Goal: Information Seeking & Learning: Understand process/instructions

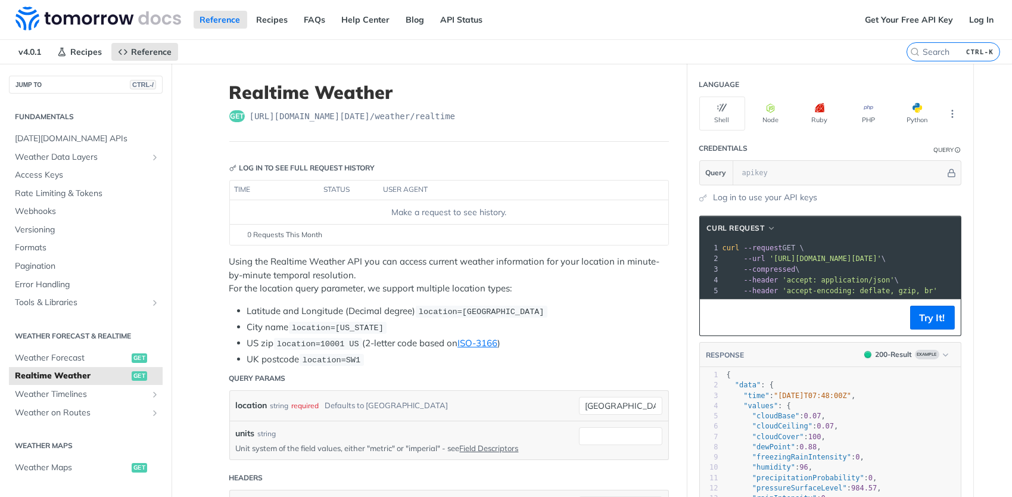
scroll to position [176, 0]
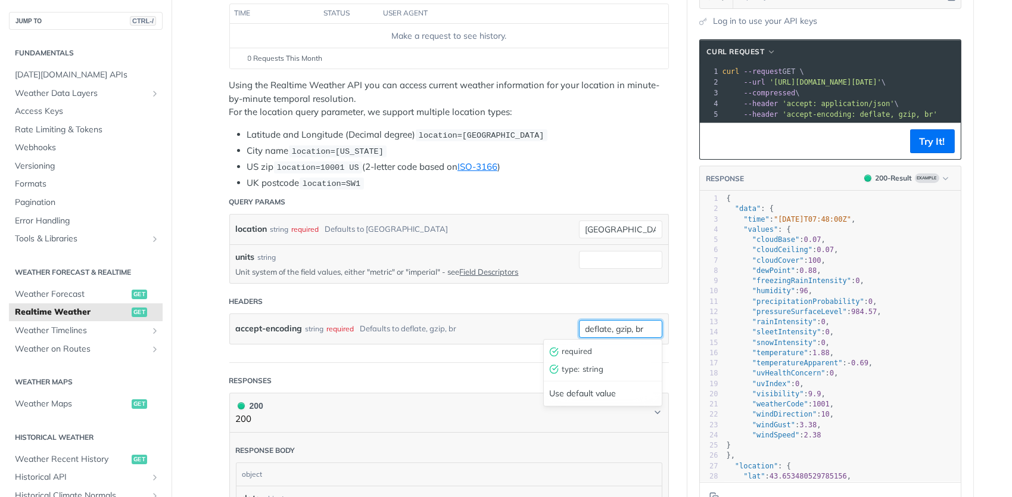
click at [593, 328] on input "deflate, gzip, br" at bounding box center [620, 329] width 83 height 18
drag, startPoint x: 922, startPoint y: 110, endPoint x: 671, endPoint y: 107, distance: 251.5
drag, startPoint x: 671, startPoint y: 107, endPoint x: 810, endPoint y: 78, distance: 141.9
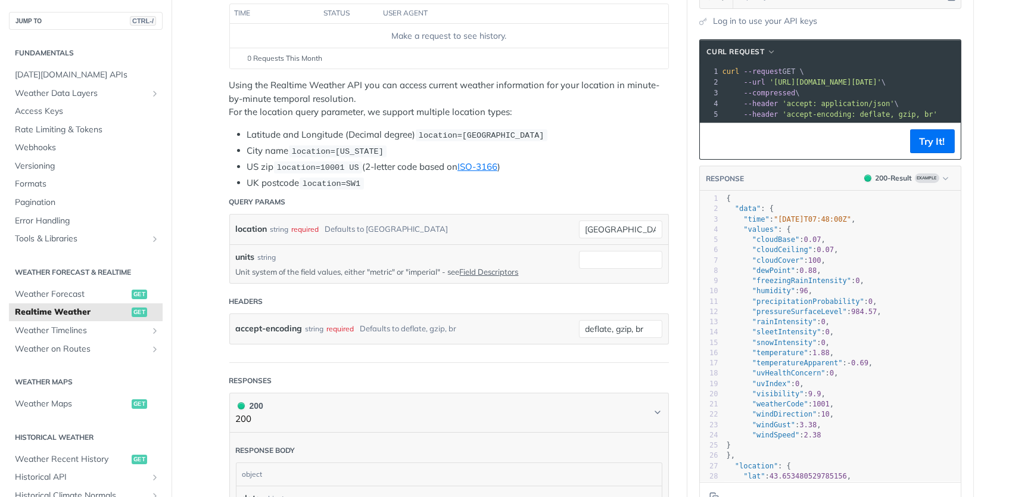
click at [810, 78] on span "'[URL][DOMAIN_NAME][DATE]'" at bounding box center [826, 82] width 112 height 8
drag, startPoint x: 928, startPoint y: 113, endPoint x: 679, endPoint y: 116, distance: 249.1
click at [679, 116] on div "Realtime Weather get [URL][DOMAIN_NAME][DATE] /weather/realtime Log in to see f…" at bounding box center [592, 426] width 763 height 1079
click at [618, 325] on input "deflate, gzip, br" at bounding box center [620, 329] width 83 height 18
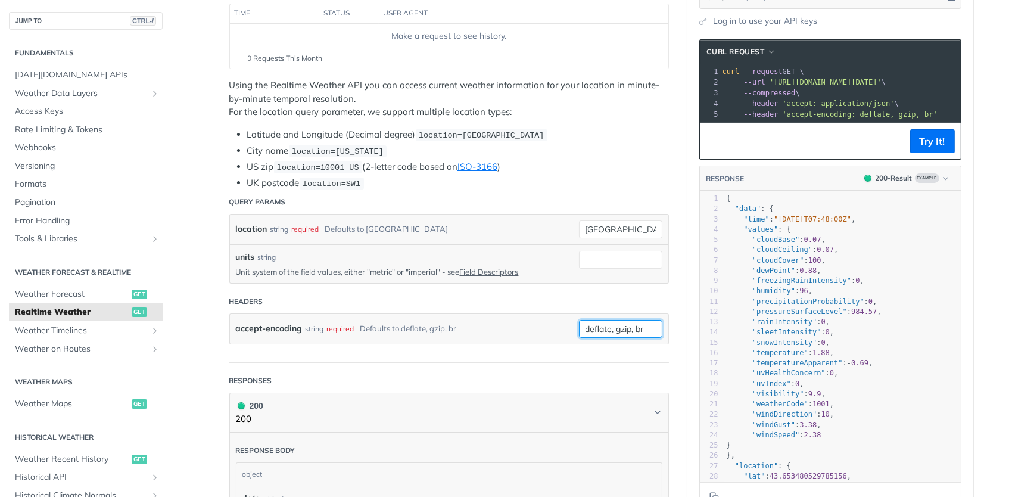
type input "deflate, gzip, br"
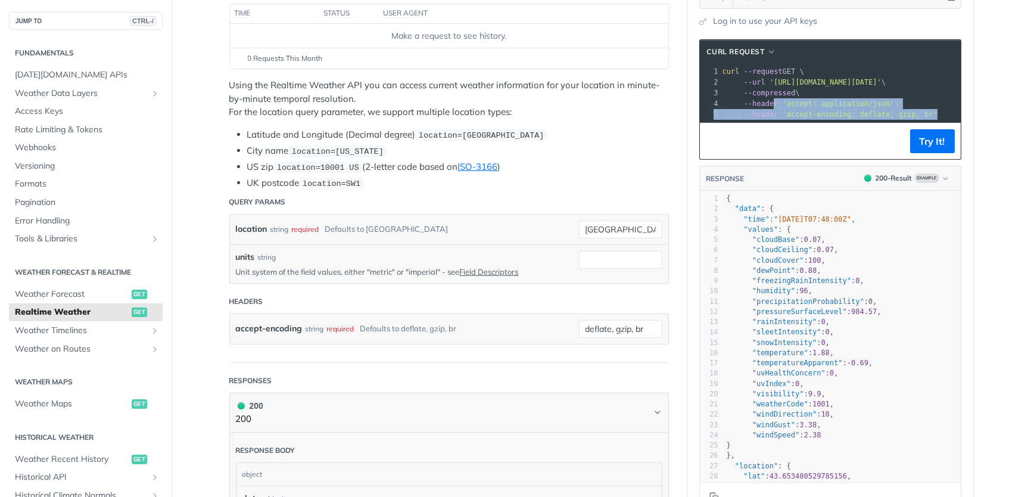
drag, startPoint x: 924, startPoint y: 112, endPoint x: 769, endPoint y: 108, distance: 154.4
click at [769, 109] on pre "--header 'accept-encoding: deflate, gzip, br'" at bounding box center [869, 114] width 299 height 11
click at [882, 134] on footer "Try It!" at bounding box center [830, 141] width 261 height 36
drag, startPoint x: 842, startPoint y: 111, endPoint x: 910, endPoint y: 113, distance: 68.0
click at [910, 113] on span "'accept-encoding: deflate, gzip, br'" at bounding box center [860, 114] width 155 height 8
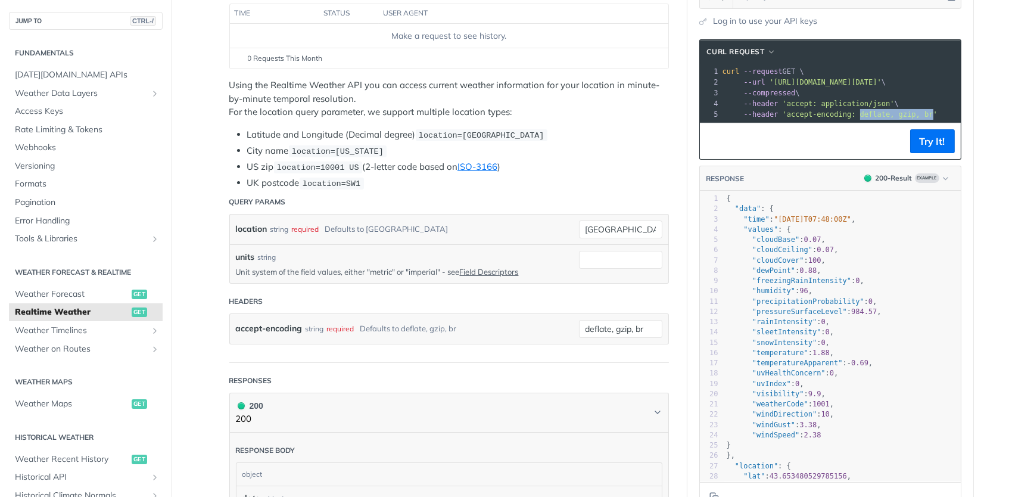
copy span "deflate, gzip, br"
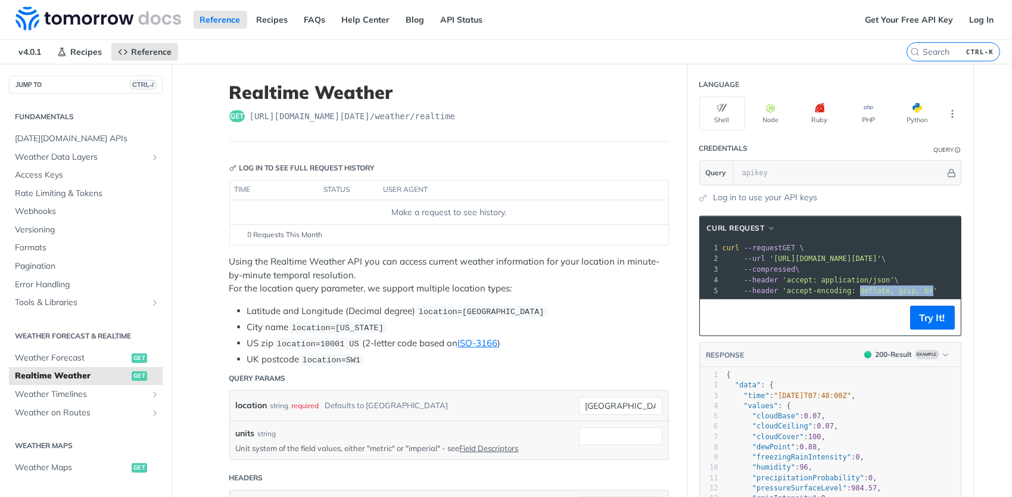
scroll to position [112, 0]
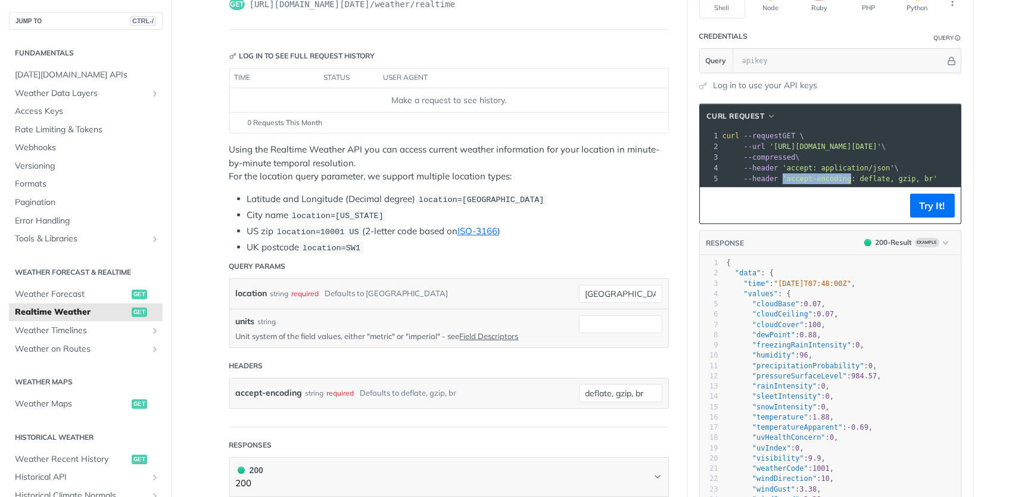
drag, startPoint x: 775, startPoint y: 175, endPoint x: 836, endPoint y: 177, distance: 61.4
click at [836, 177] on span "'accept-encoding: deflate, gzip, br'" at bounding box center [860, 179] width 155 height 8
copy span "'accept-encoding"
click at [599, 299] on input "[GEOGRAPHIC_DATA]" at bounding box center [620, 294] width 83 height 18
drag, startPoint x: 230, startPoint y: 388, endPoint x: 296, endPoint y: 394, distance: 65.9
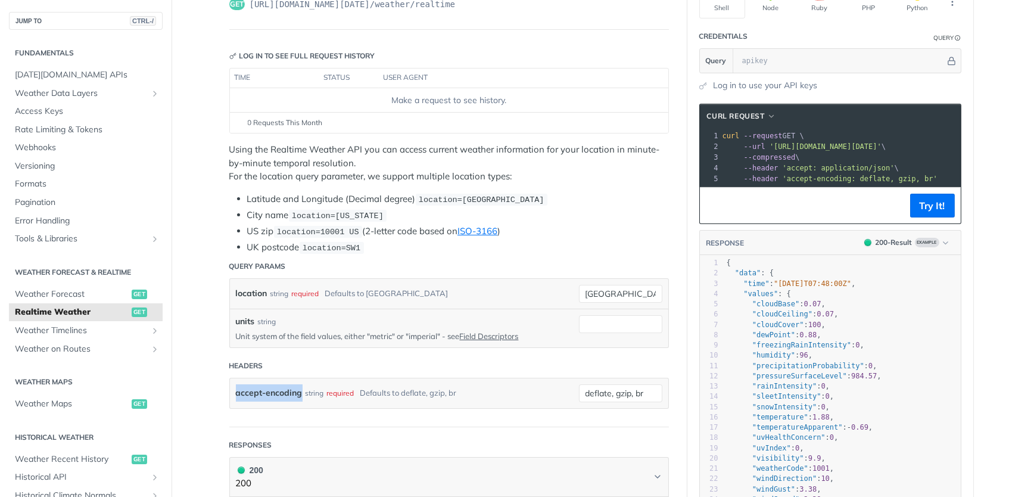
click at [296, 394] on div "accept-encoding string required Defaults to deflate, gzip, br deflate, gzip, br" at bounding box center [449, 393] width 439 height 30
copy label "accept-encoding"
click at [638, 390] on input "deflate, gzip, br" at bounding box center [620, 393] width 83 height 18
click at [655, 394] on input "deflate, gzip, br" at bounding box center [620, 393] width 83 height 18
